Goal: Transaction & Acquisition: Subscribe to service/newsletter

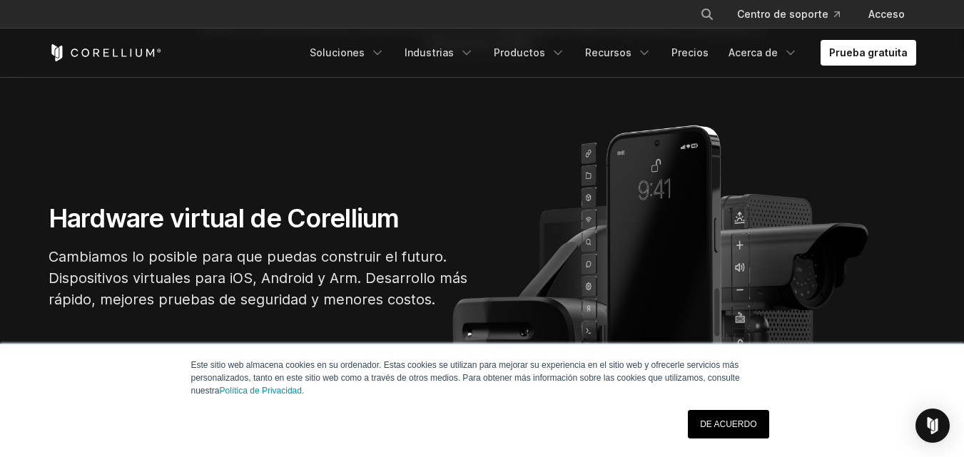
scroll to position [143, 0]
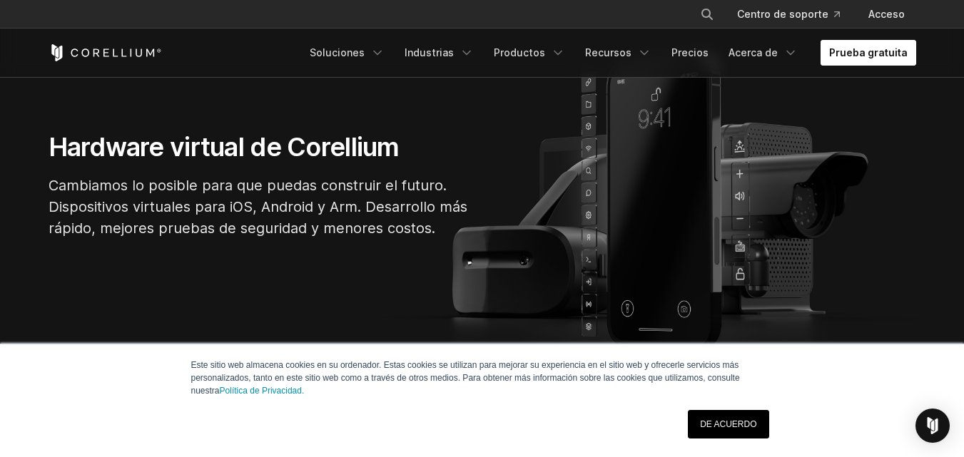
click at [862, 53] on font "Prueba gratuita" at bounding box center [868, 52] width 78 height 12
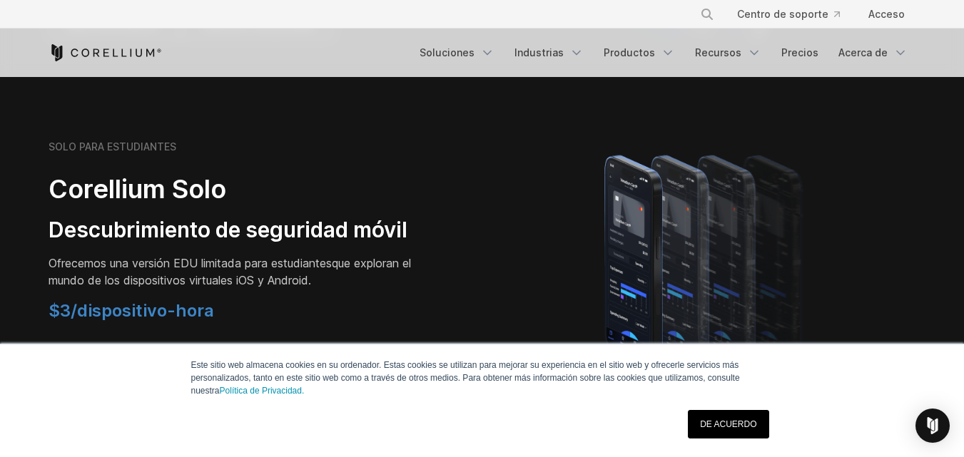
scroll to position [856, 0]
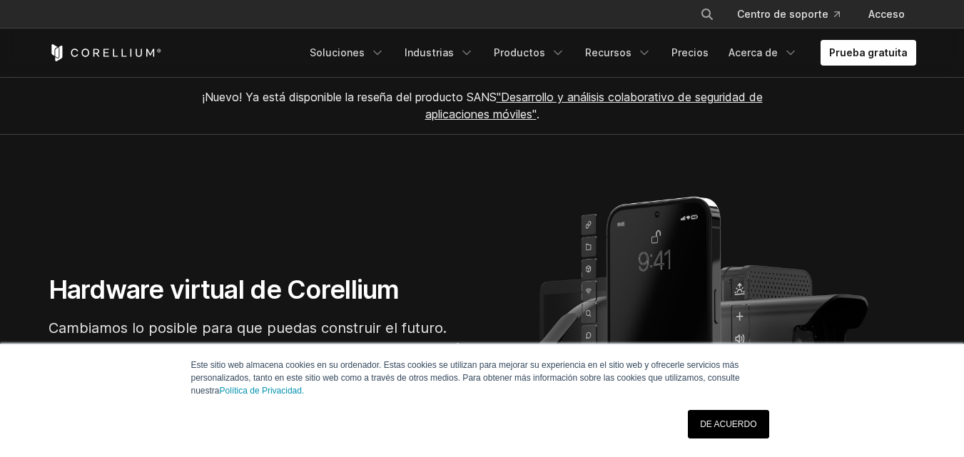
scroll to position [143, 0]
